Goal: Task Accomplishment & Management: Manage account settings

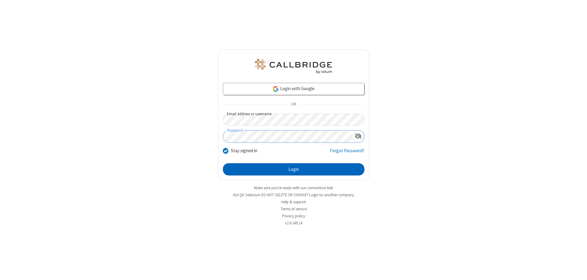
click at [294, 169] on button "Login" at bounding box center [294, 169] width 142 height 12
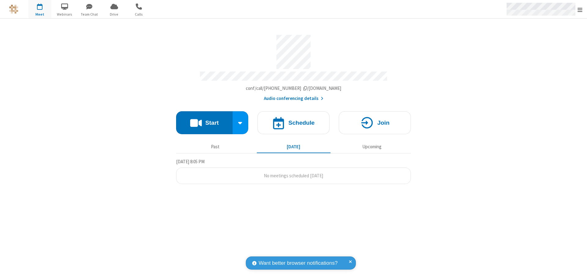
click at [580, 9] on span "Open menu" at bounding box center [580, 10] width 5 height 6
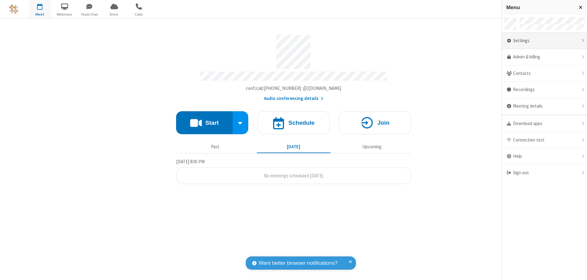
click at [544, 41] on div "Settings" at bounding box center [544, 41] width 85 height 17
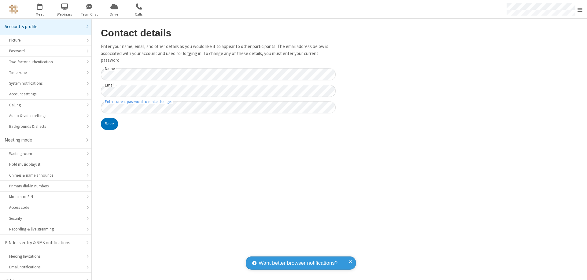
scroll to position [9, 0]
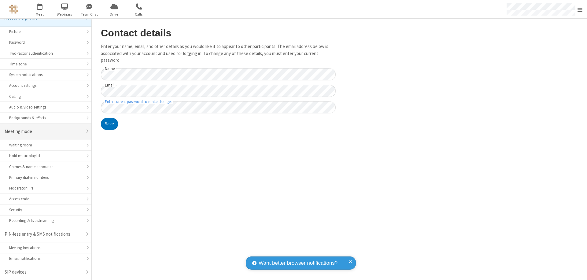
click at [43, 131] on div "Meeting mode" at bounding box center [44, 131] width 78 height 7
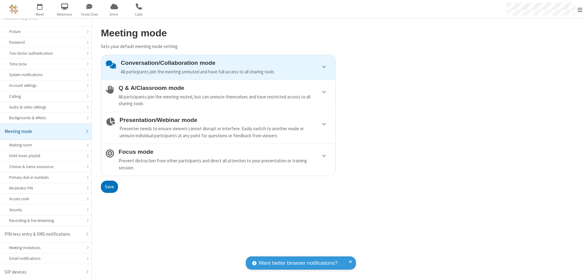
click at [218, 67] on div "Conversation/Collaboration mode All participants join the meeting unmuted and h…" at bounding box center [226, 68] width 210 height 16
click at [109, 187] on button "Save" at bounding box center [109, 187] width 17 height 12
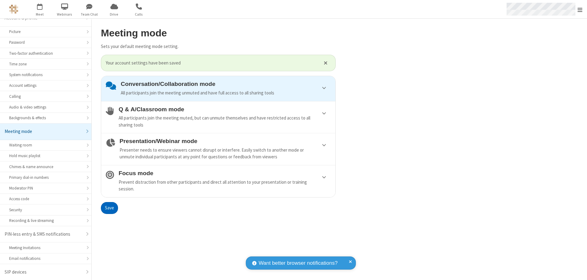
click at [580, 9] on span "Open menu" at bounding box center [580, 10] width 5 height 6
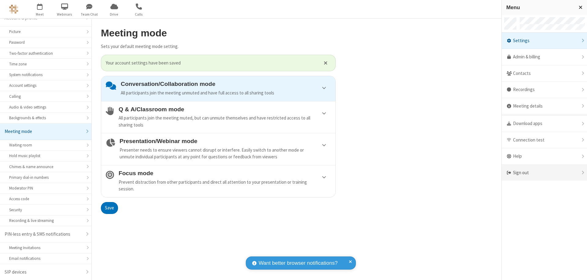
click at [544, 173] on div "Sign out" at bounding box center [544, 173] width 85 height 16
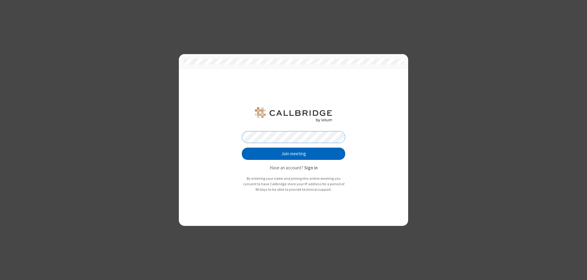
click at [294, 154] on button "Join meeting" at bounding box center [293, 154] width 103 height 12
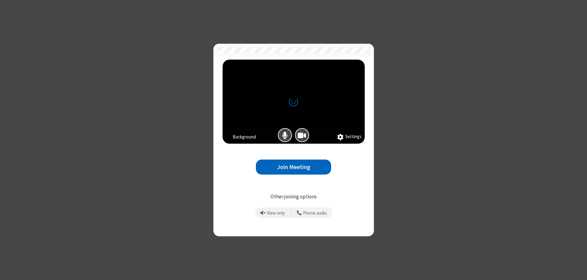
click at [294, 167] on button "Join Meeting" at bounding box center [293, 167] width 75 height 15
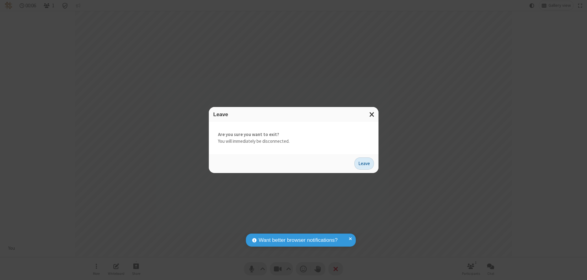
click at [364, 163] on button "Leave" at bounding box center [364, 163] width 20 height 12
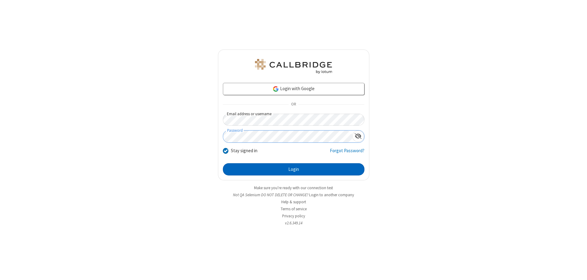
click at [294, 169] on button "Login" at bounding box center [294, 169] width 142 height 12
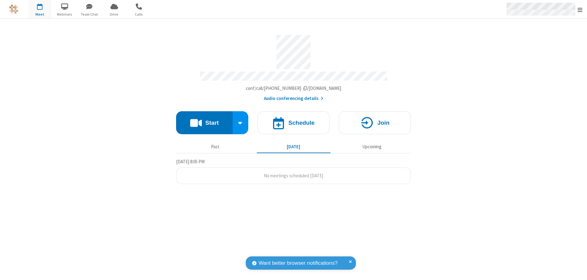
click at [580, 9] on span "Open menu" at bounding box center [580, 10] width 5 height 6
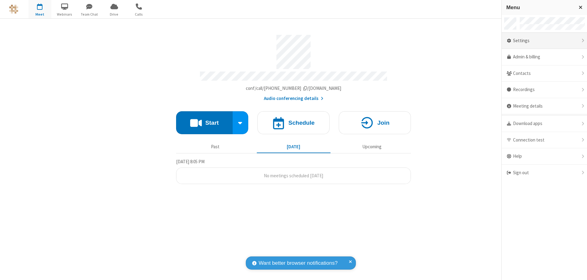
click at [544, 41] on div "Settings" at bounding box center [544, 41] width 85 height 17
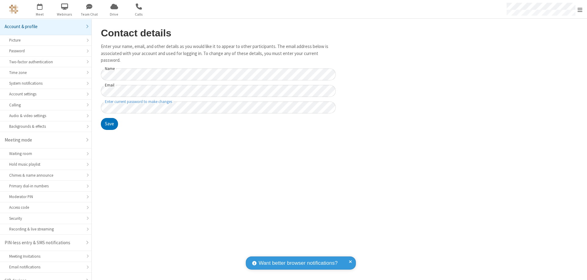
scroll to position [9, 0]
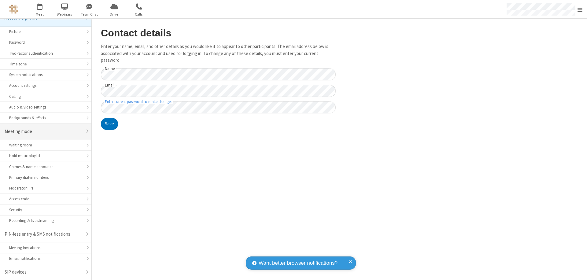
click at [43, 131] on div "Meeting mode" at bounding box center [44, 131] width 78 height 7
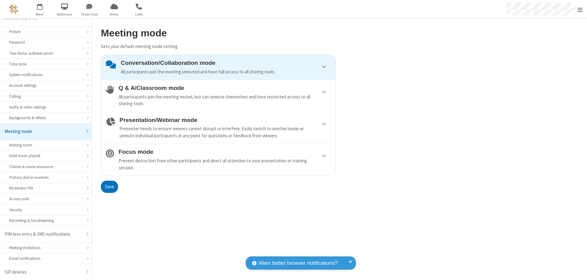
click at [218, 67] on div "Conversation/Collaboration mode All participants join the meeting unmuted and h…" at bounding box center [226, 68] width 210 height 16
click at [109, 187] on button "Save" at bounding box center [109, 187] width 17 height 12
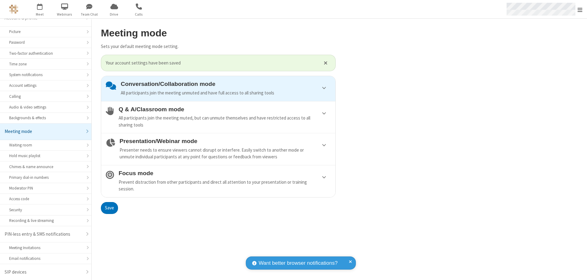
click at [580, 9] on span "Open menu" at bounding box center [580, 10] width 5 height 6
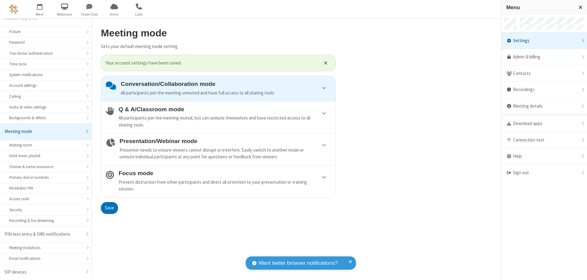
click at [544, 173] on div "Sign out" at bounding box center [544, 173] width 85 height 16
